Goal: Task Accomplishment & Management: Manage account settings

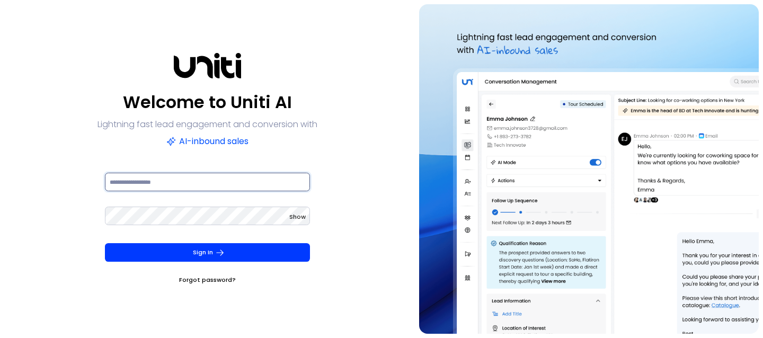
click at [210, 188] on input at bounding box center [207, 182] width 205 height 19
type input "**********"
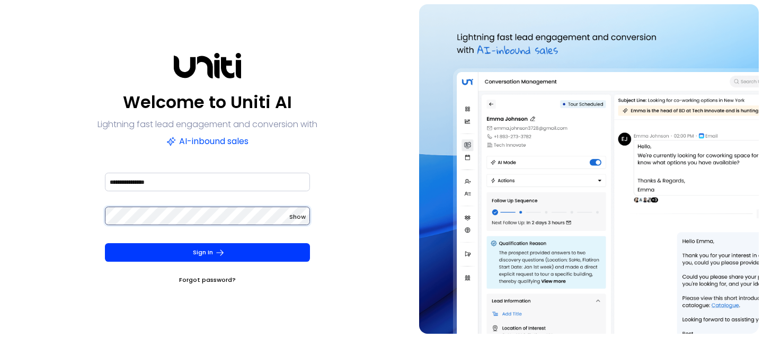
click at [0, 338] on com-1password-button at bounding box center [0, 338] width 0 height 0
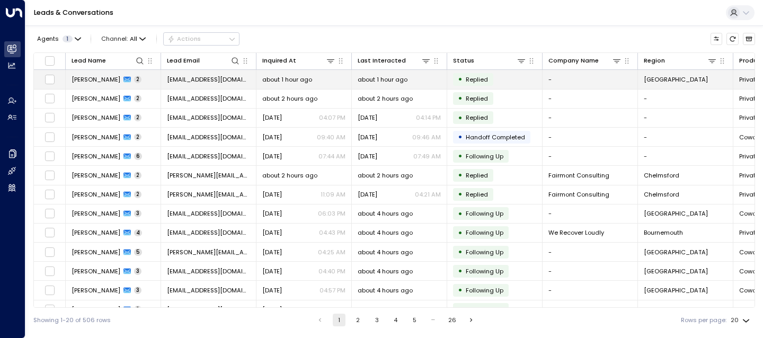
click at [78, 81] on span "[PERSON_NAME]" at bounding box center [96, 79] width 49 height 8
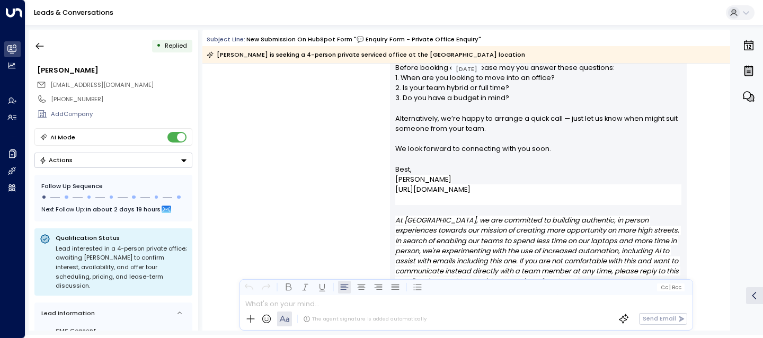
scroll to position [807, 0]
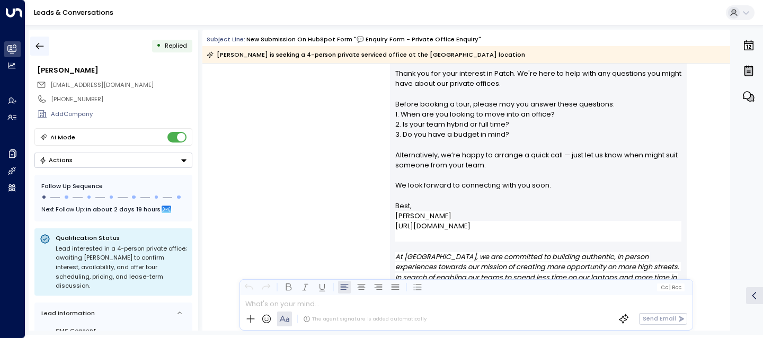
click at [40, 43] on icon "button" at bounding box center [39, 46] width 11 height 11
